Goal: Find specific page/section: Find specific page/section

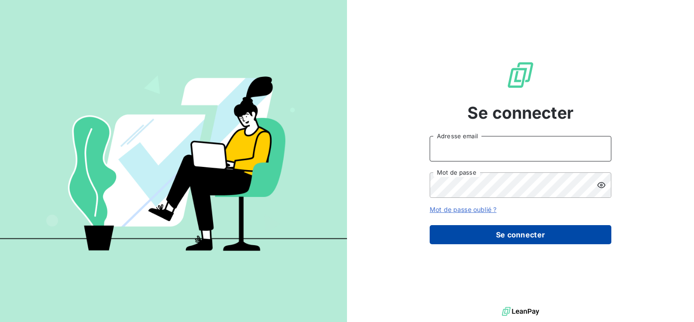
type input "[EMAIL_ADDRESS][DOMAIN_NAME]"
click at [508, 237] on button "Se connecter" at bounding box center [521, 234] width 182 height 19
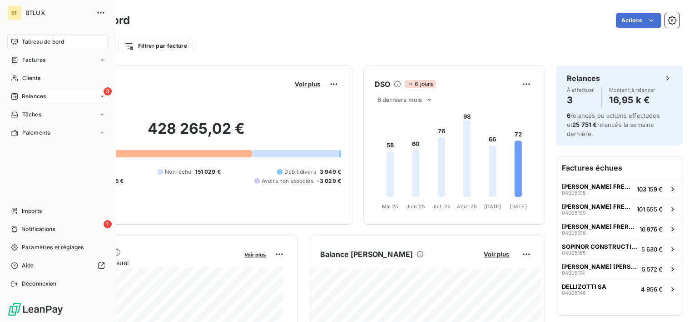
click at [33, 99] on span "Relances" at bounding box center [34, 96] width 24 height 8
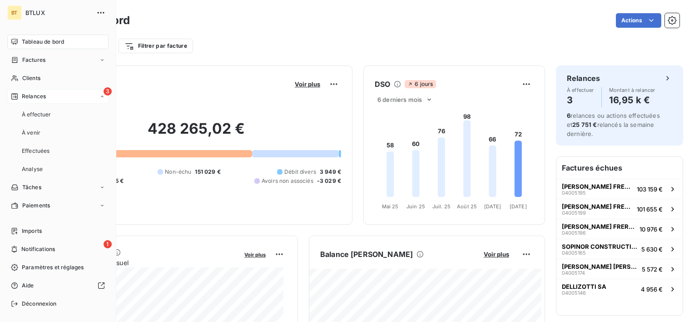
click at [36, 99] on span "Relances" at bounding box center [34, 96] width 24 height 8
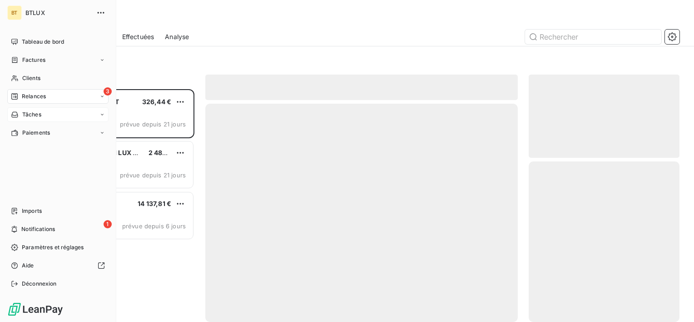
scroll to position [225, 144]
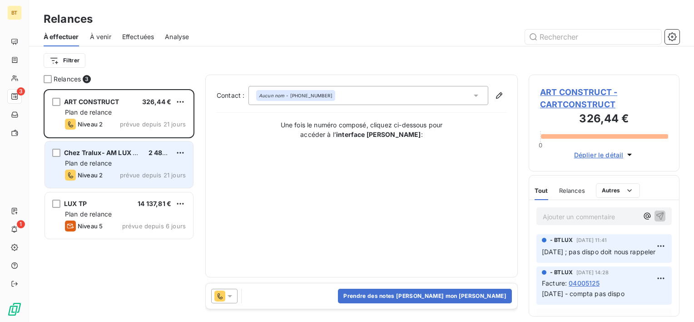
click at [115, 159] on div "Plan de relance" at bounding box center [125, 163] width 121 height 9
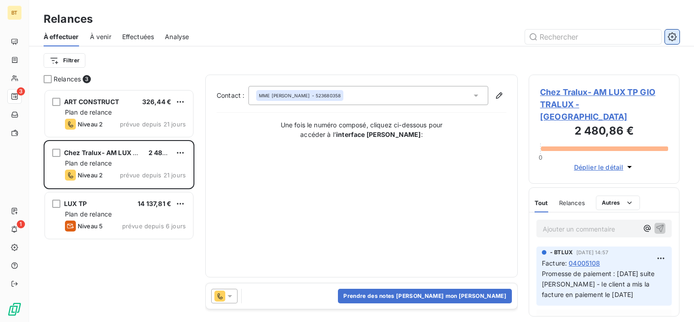
click at [673, 35] on icon "button" at bounding box center [672, 36] width 9 height 9
click at [583, 258] on span "04005108" at bounding box center [584, 263] width 31 height 10
click at [581, 258] on span "04005108" at bounding box center [584, 263] width 31 height 10
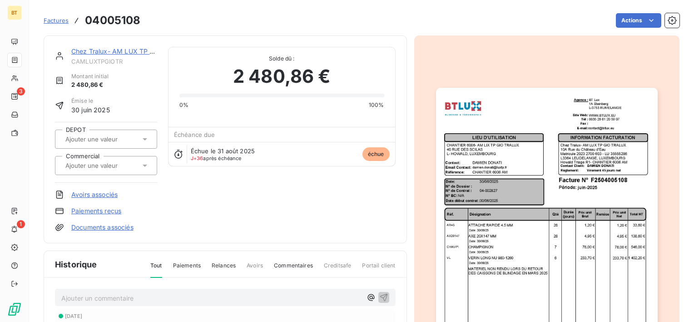
click at [218, 268] on span "Relances" at bounding box center [224, 268] width 24 height 15
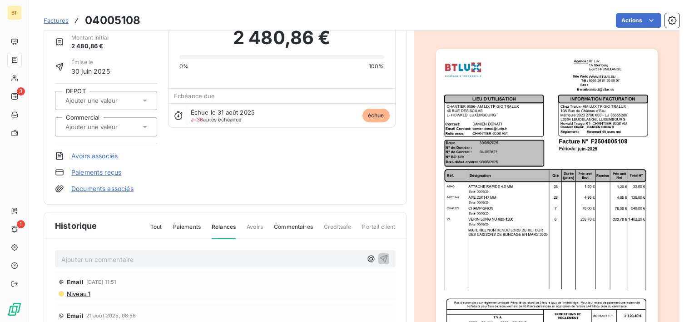
scroll to position [91, 0]
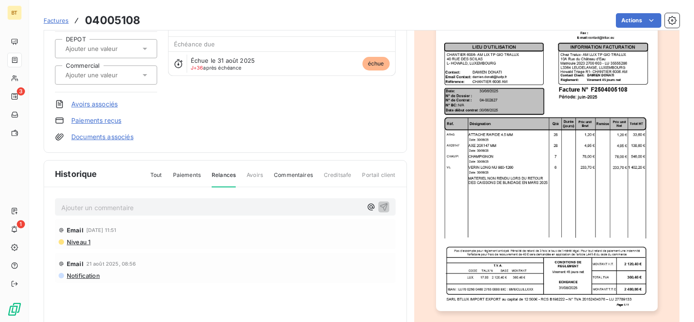
click at [366, 173] on span "Portail client" at bounding box center [378, 178] width 33 height 15
click at [342, 174] on span "Creditsafe" at bounding box center [338, 178] width 28 height 15
click at [241, 173] on div "Tout Paiements Relances Avoirs Commentaires Creditsafe Portail client" at bounding box center [267, 178] width 256 height 15
click at [271, 173] on div "Tout Paiements Relances Avoirs Commentaires Creditsafe Portail client" at bounding box center [267, 178] width 256 height 15
click at [185, 169] on div "Historique Tout Paiements Relances Avoirs Commentaires Creditsafe Portail client" at bounding box center [225, 173] width 362 height 27
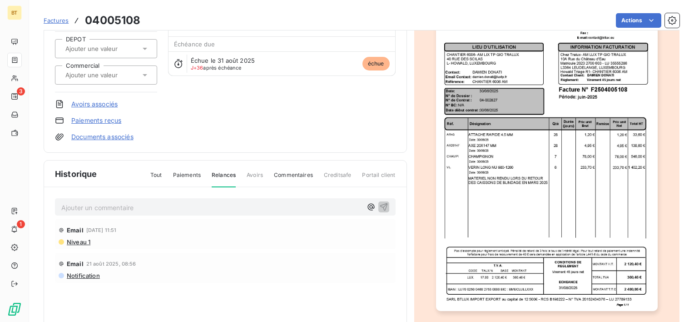
click at [185, 171] on span "Paiements" at bounding box center [187, 178] width 28 height 15
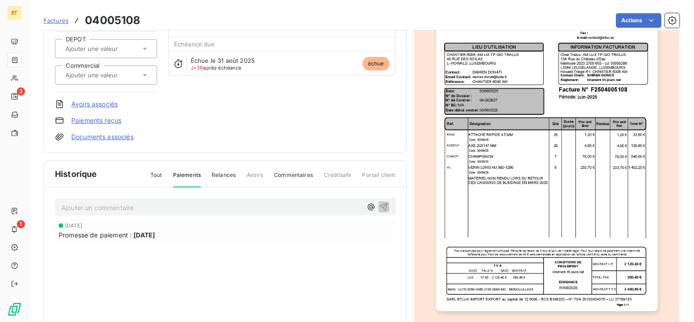
click at [158, 172] on span "Tout" at bounding box center [156, 178] width 12 height 15
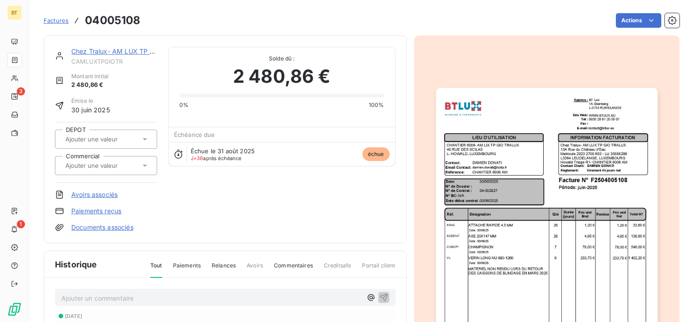
scroll to position [0, 0]
click at [649, 20] on html "BT 3 1 Factures 04005108 Actions Chez Tralux- AM LUX TP GIO TRALUX CAMLUXTPGIOT…" at bounding box center [347, 161] width 694 height 322
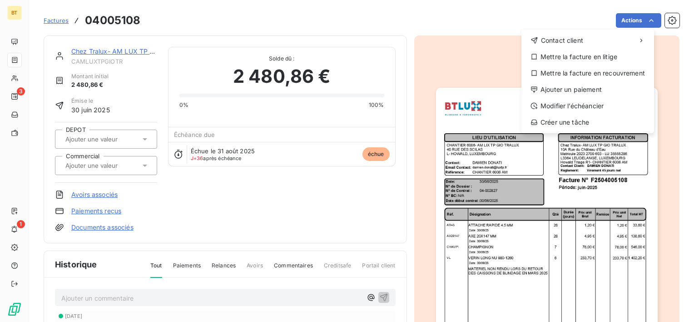
click at [62, 21] on html "BT 3 1 Factures 04005108 Actions Contact client Mettre la facture en litige Met…" at bounding box center [347, 161] width 694 height 322
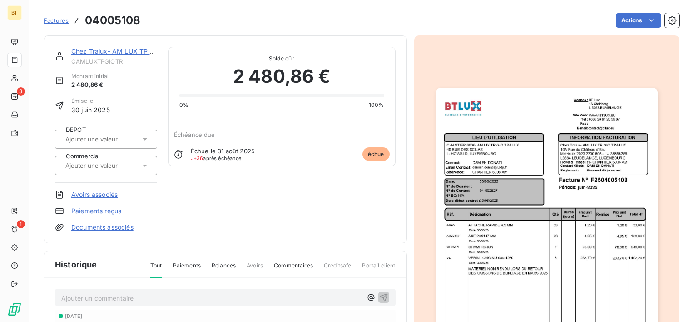
click at [62, 21] on span "Factures" at bounding box center [56, 20] width 25 height 7
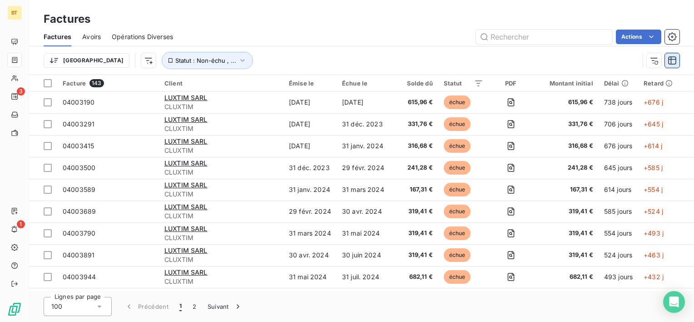
click at [671, 63] on icon "button" at bounding box center [672, 60] width 8 height 8
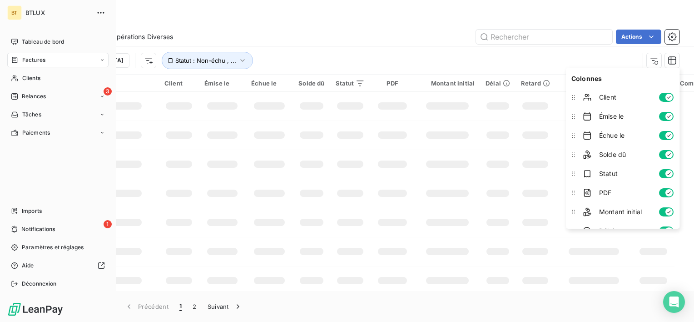
click at [25, 58] on span "Factures" at bounding box center [33, 60] width 23 height 8
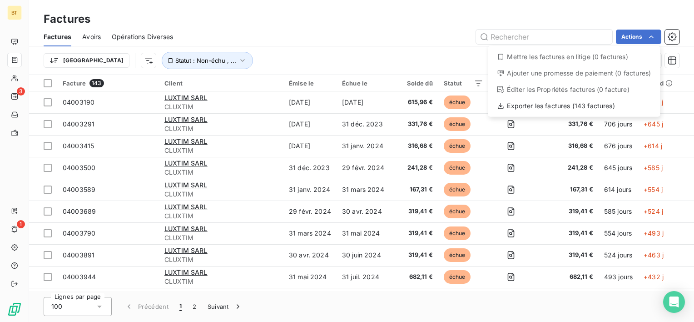
click at [665, 35] on html "BT 3 1 Factures Factures Avoirs Opérations Diverses Actions Mettre les factures…" at bounding box center [347, 161] width 694 height 322
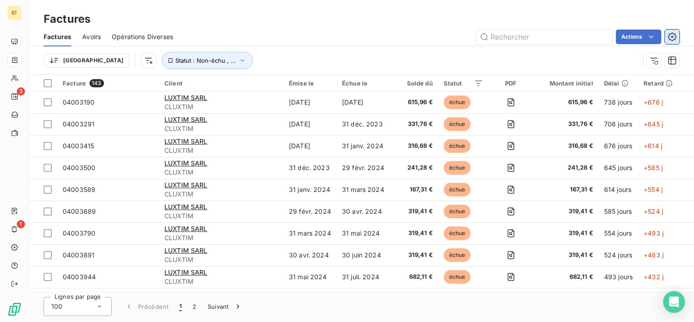
click at [672, 36] on icon "button" at bounding box center [672, 36] width 9 height 9
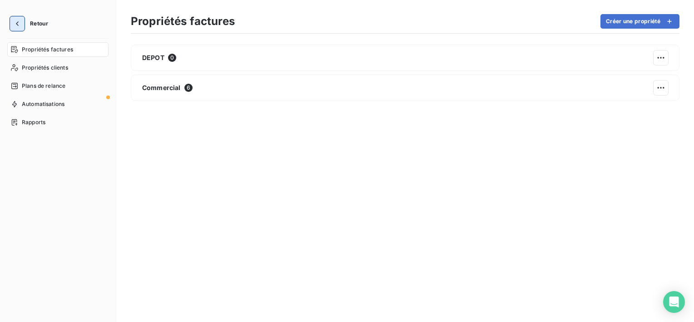
click at [16, 24] on icon "button" at bounding box center [17, 23] width 9 height 9
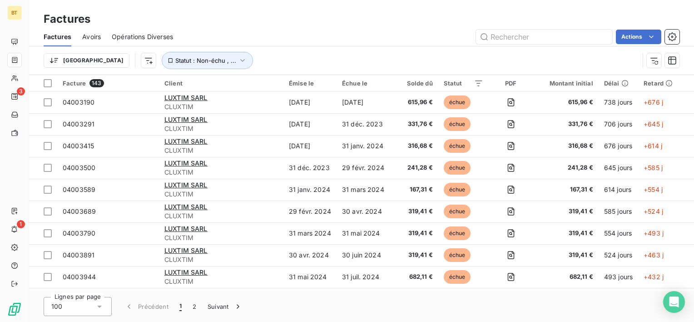
click at [129, 36] on span "Opérations Diverses" at bounding box center [142, 36] width 61 height 9
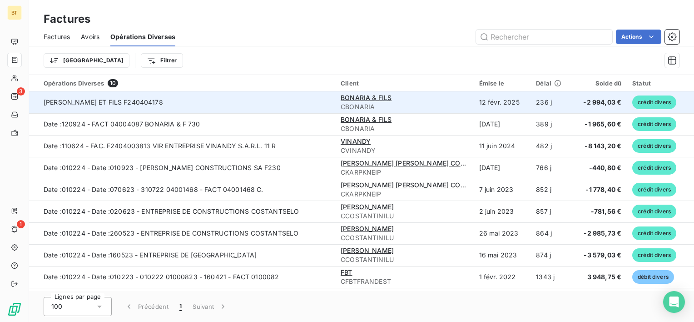
click at [109, 109] on td "[PERSON_NAME] ET FILS F240404178" at bounding box center [182, 102] width 306 height 22
